Goal: Task Accomplishment & Management: Use online tool/utility

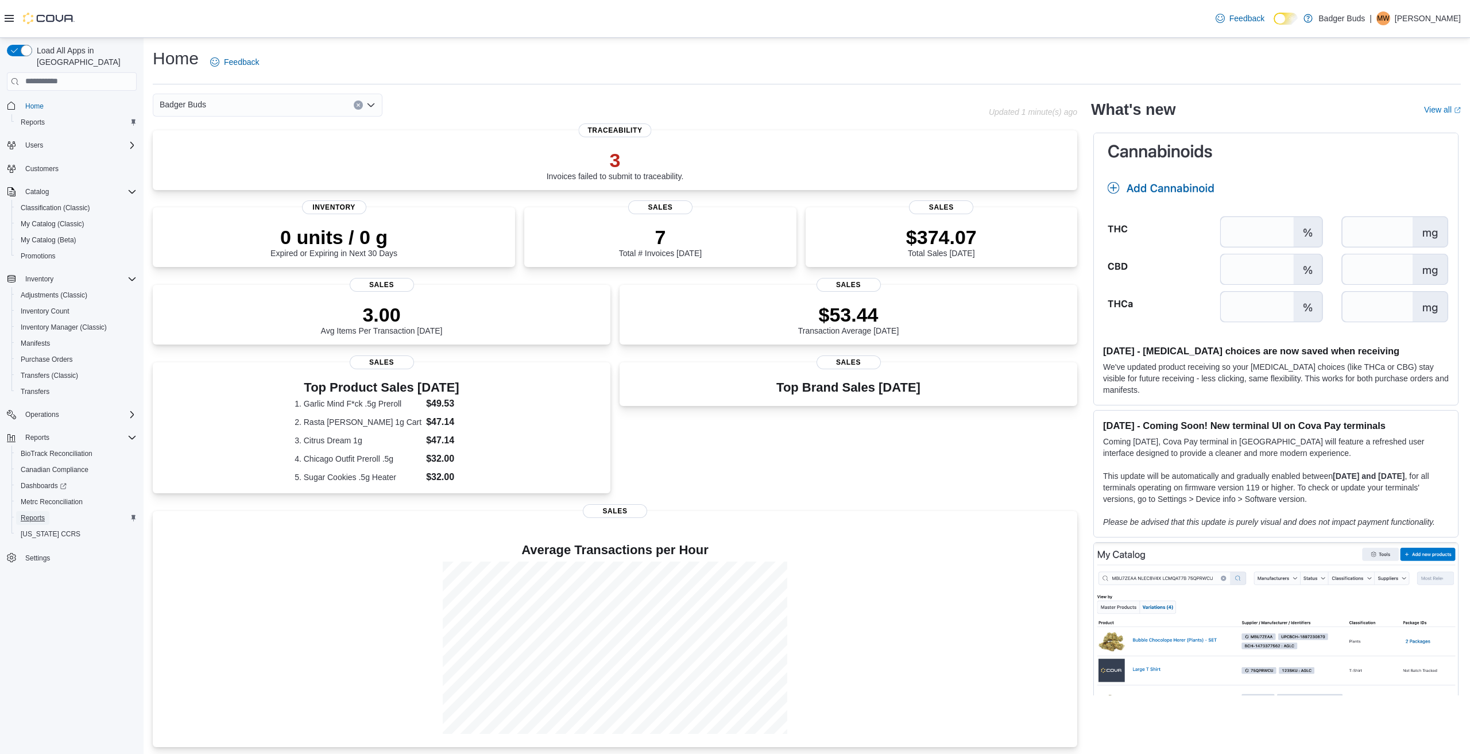
click at [30, 514] on span "Reports" at bounding box center [33, 518] width 24 height 9
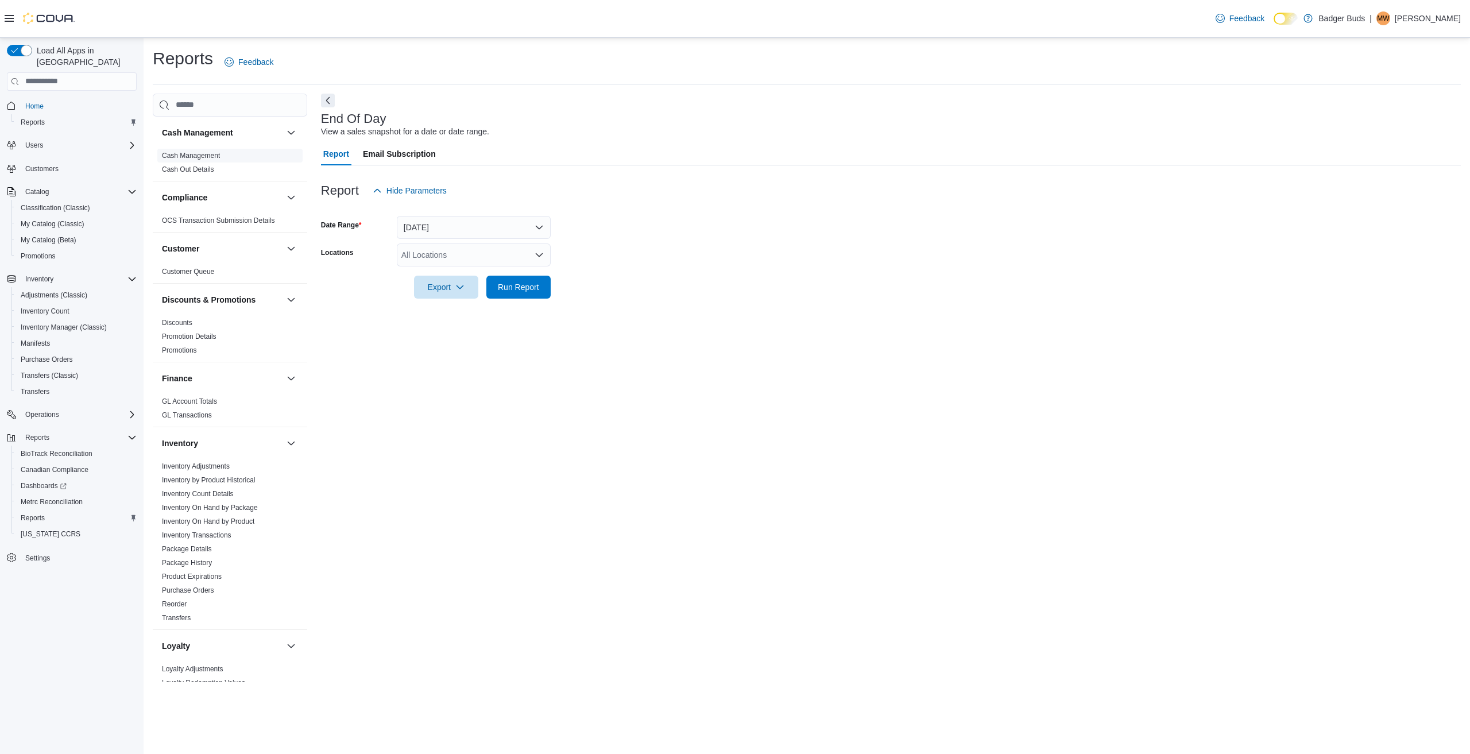
click at [188, 152] on link "Cash Management" at bounding box center [191, 156] width 58 height 8
click at [512, 313] on span "Run Report" at bounding box center [518, 313] width 41 height 11
